Goal: Entertainment & Leisure: Consume media (video, audio)

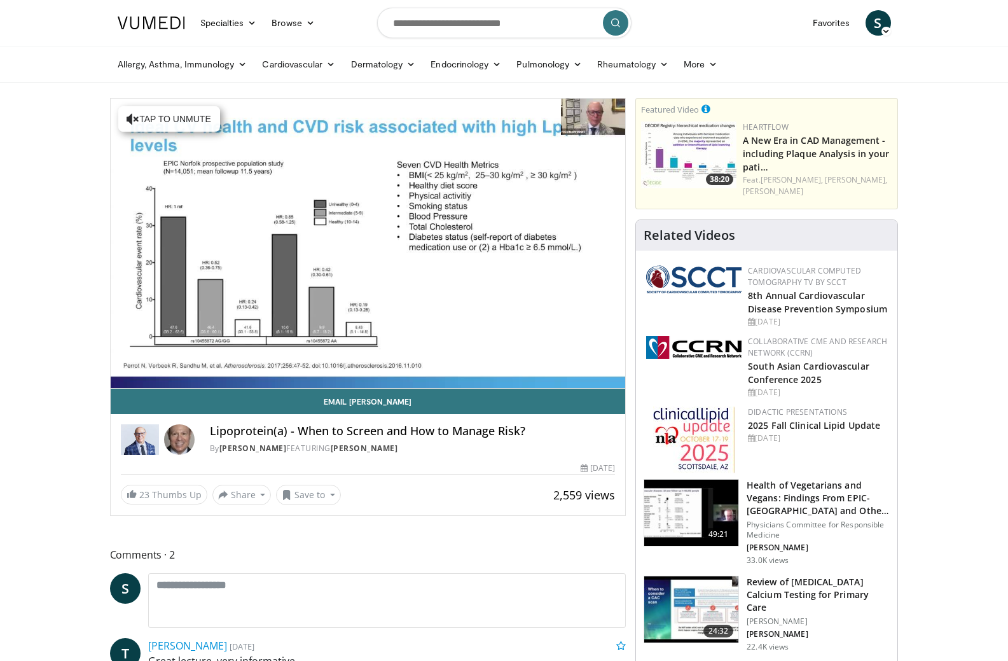
click at [147, 374] on video-js "**********" at bounding box center [368, 244] width 515 height 290
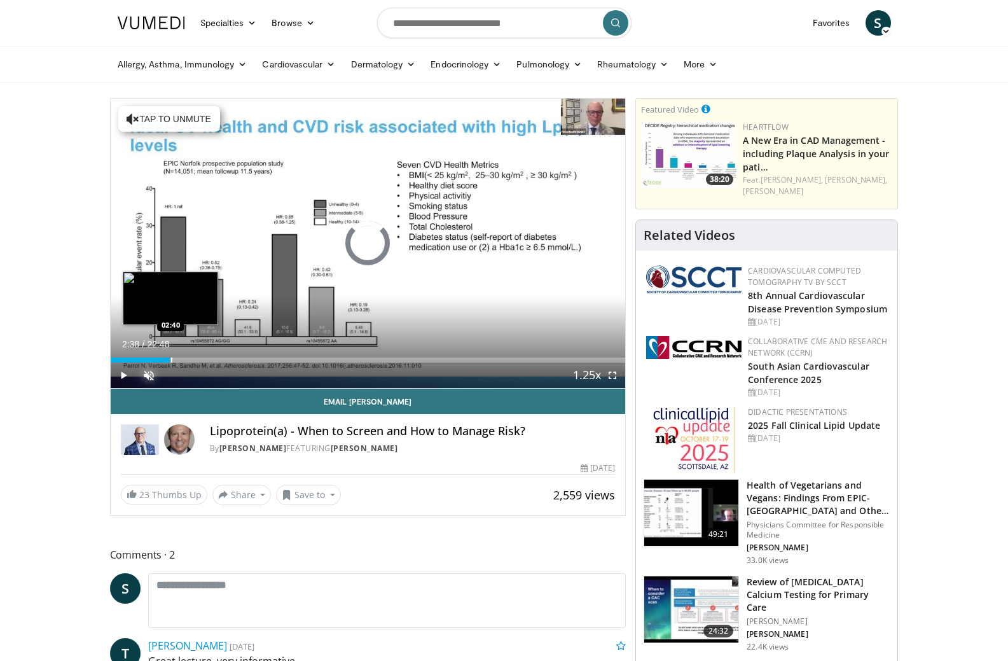
click at [171, 362] on div "Progress Bar" at bounding box center [171, 359] width 1 height 5
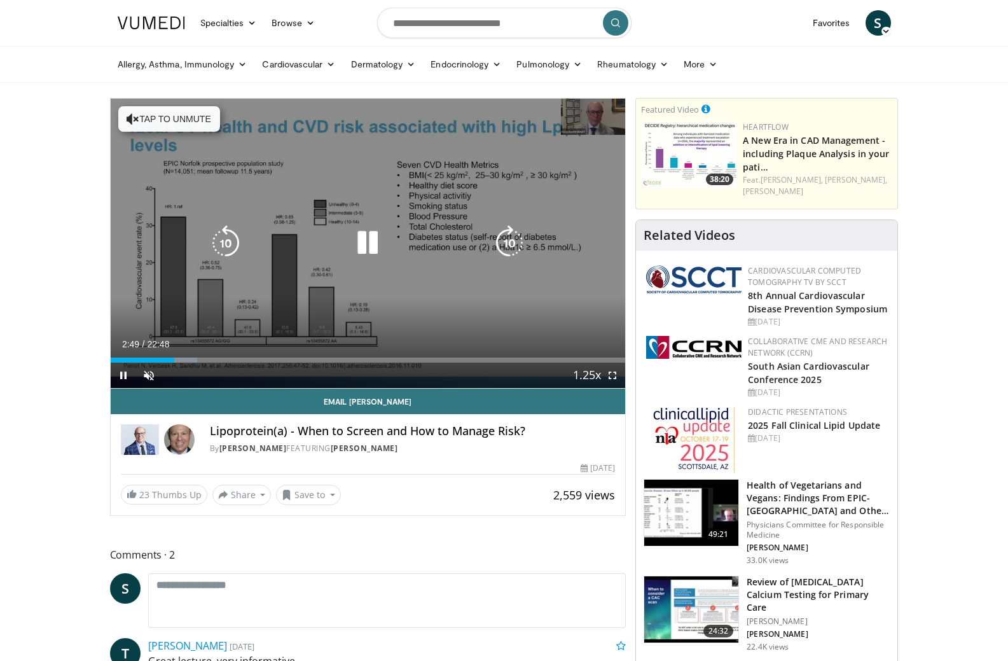
click at [148, 118] on button "Tap to unmute" at bounding box center [169, 118] width 102 height 25
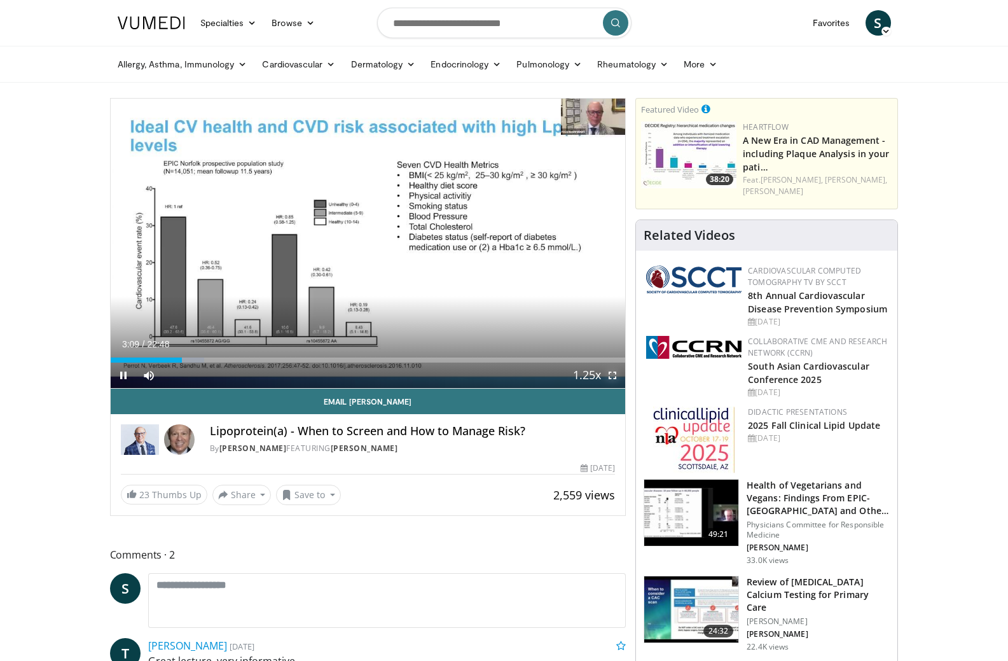
click at [616, 378] on span "Video Player" at bounding box center [612, 374] width 25 height 25
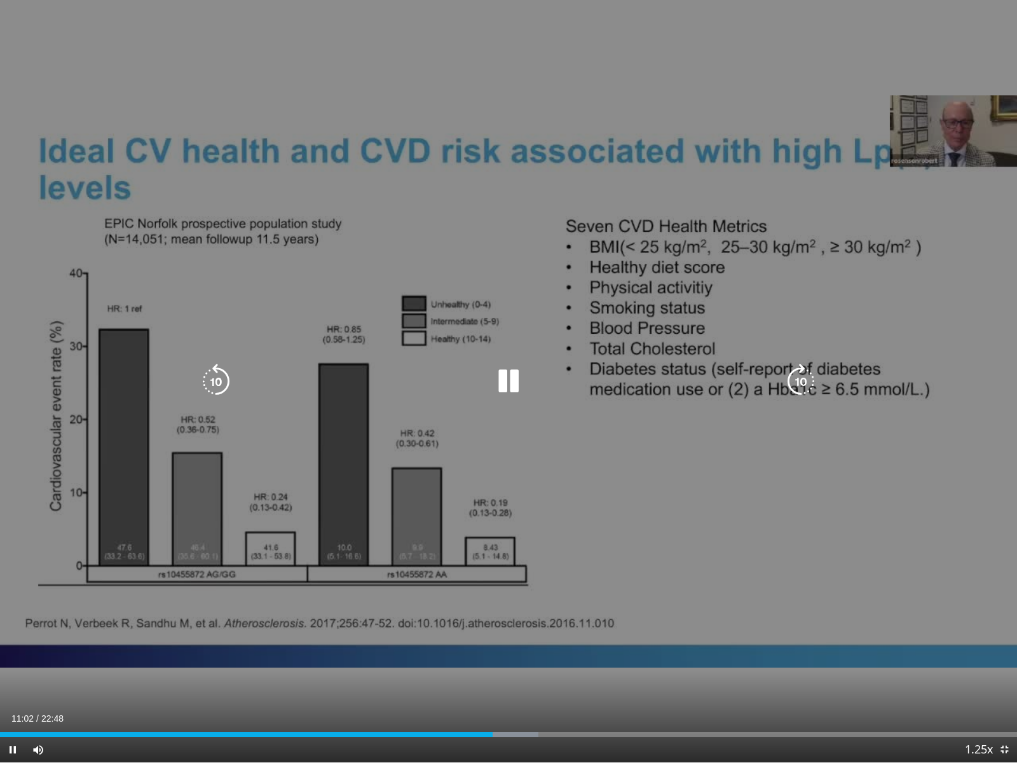
click at [509, 420] on div "10 seconds Tap to unmute" at bounding box center [508, 381] width 1017 height 762
click at [399, 450] on div "10 seconds Tap to unmute" at bounding box center [508, 381] width 1017 height 762
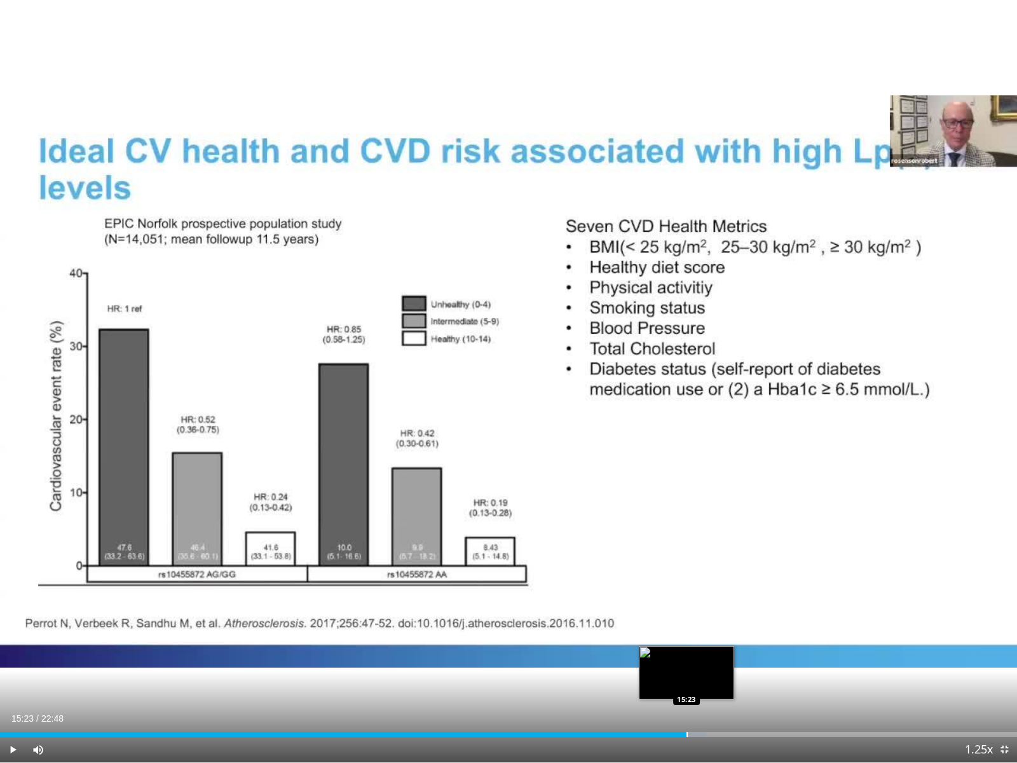
click at [687, 660] on div "Progress Bar" at bounding box center [687, 734] width 1 height 5
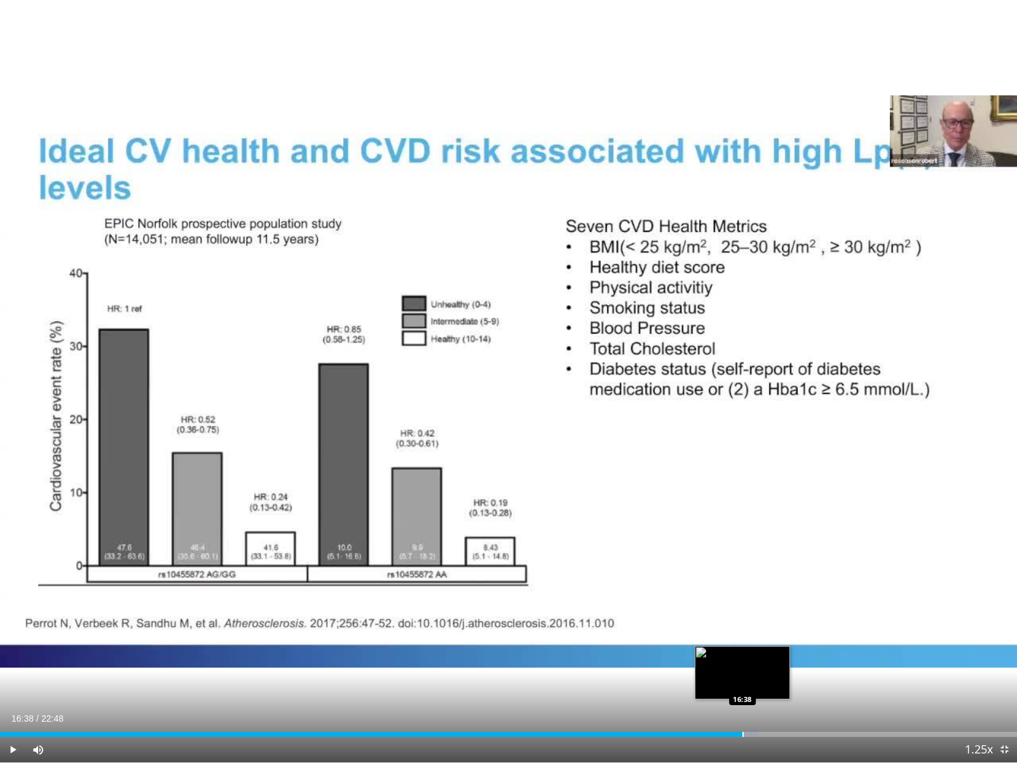
click at [743, 660] on div "Progress Bar" at bounding box center [743, 734] width 1 height 5
click at [788, 660] on div "Loaded : 78.20% 16:42 17:39" at bounding box center [508, 731] width 1017 height 12
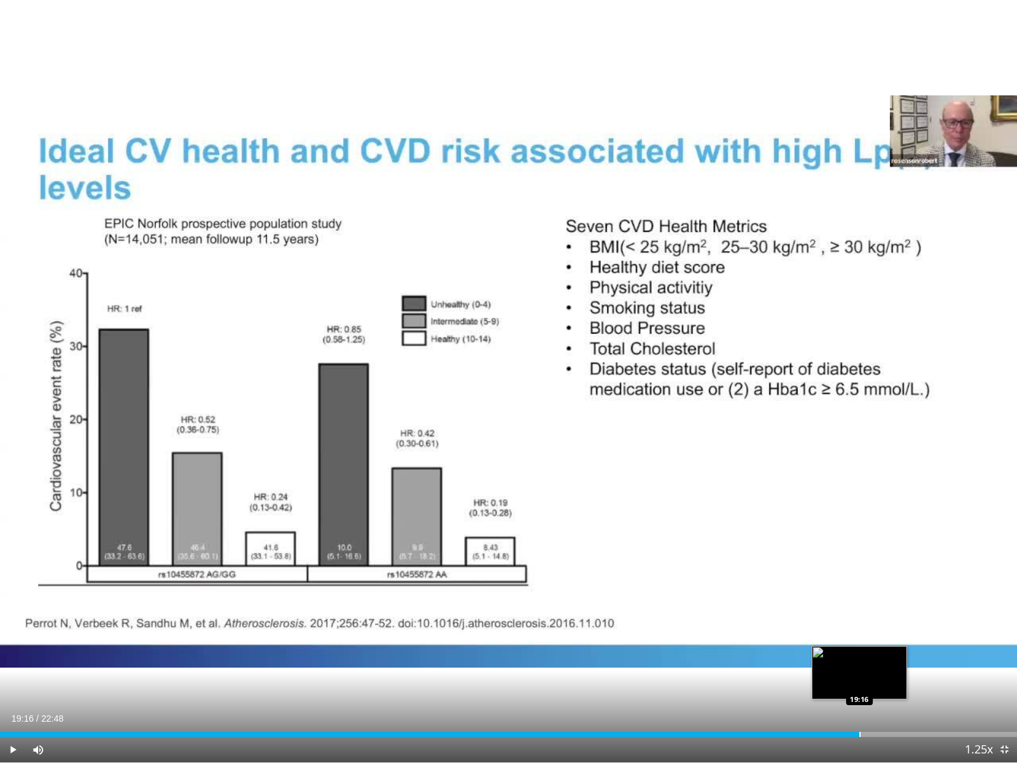
click at [860, 660] on div "Loaded : 84.78% 19:16 19:16" at bounding box center [508, 731] width 1017 height 12
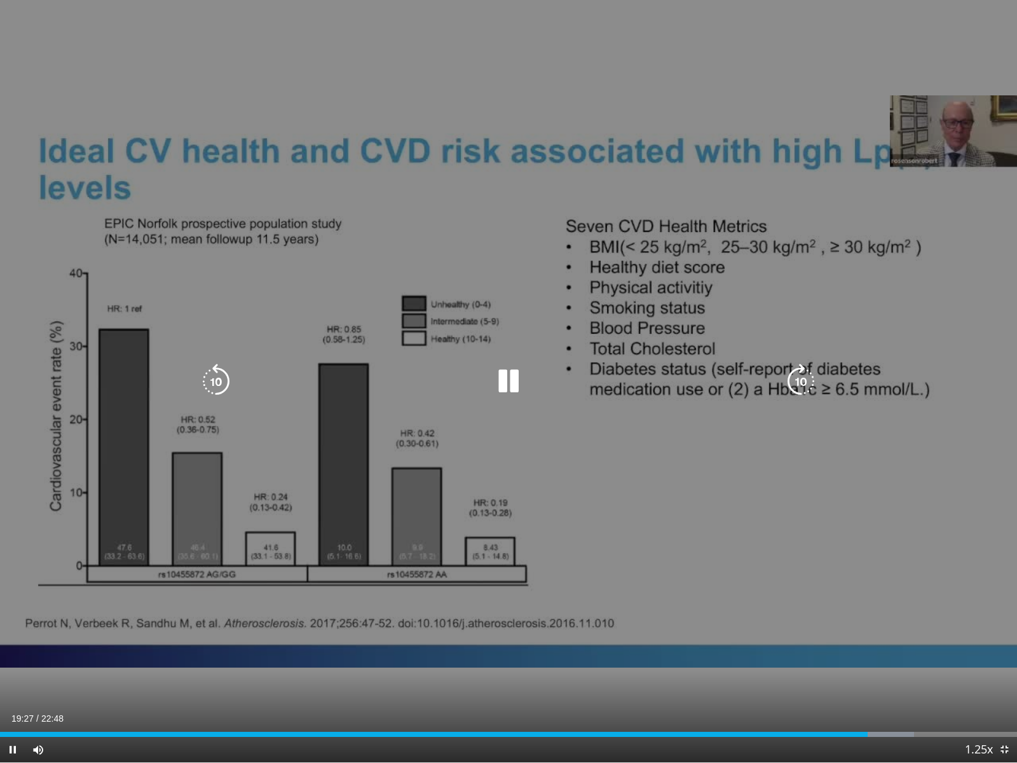
click at [497, 353] on div "10 seconds Tap to unmute" at bounding box center [508, 381] width 1017 height 762
